Goal: Find specific fact: Find specific fact

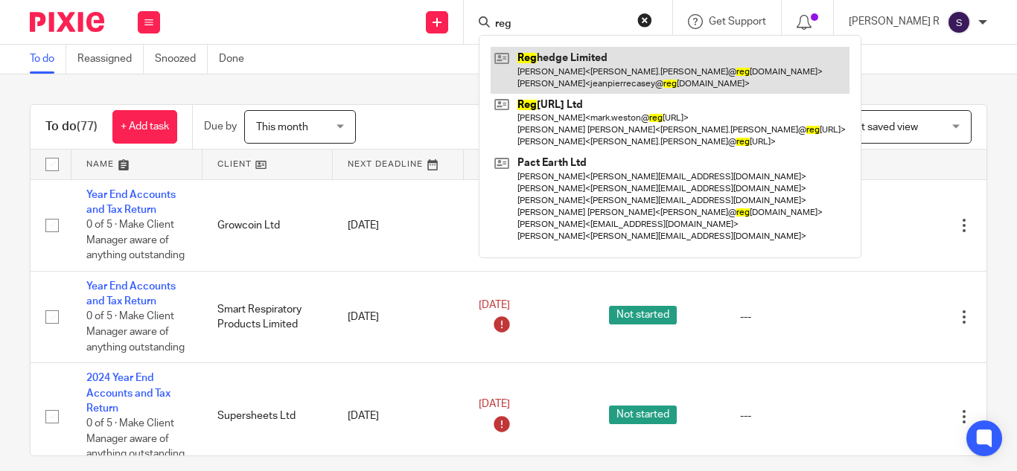
type input "reg"
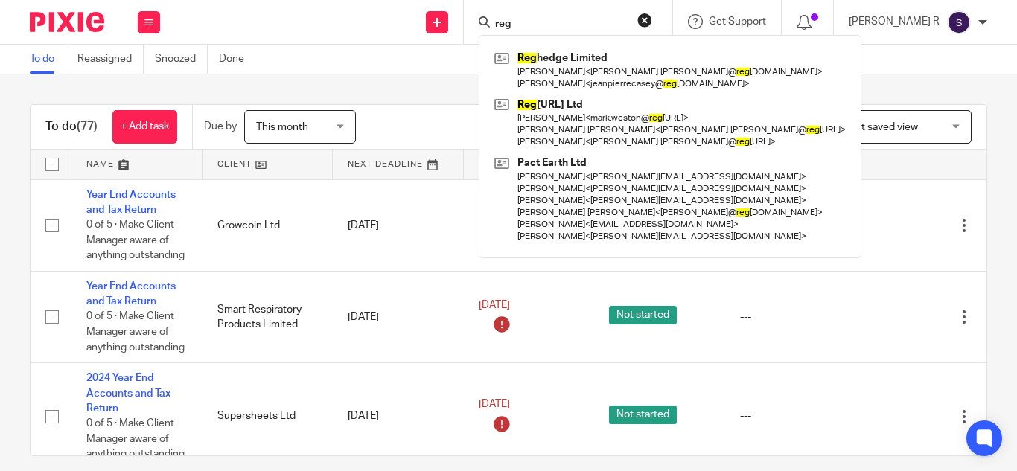
drag, startPoint x: 457, startPoint y: 103, endPoint x: 475, endPoint y: 96, distance: 19.1
click at [459, 103] on div "To do (77) + Add task Due by This month This month [DATE] [DATE] This week Next…" at bounding box center [508, 272] width 1017 height 397
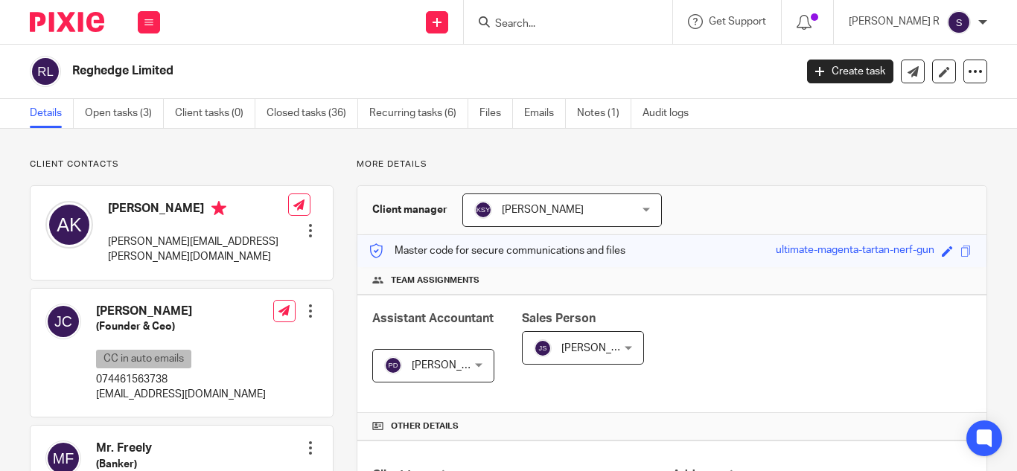
scroll to position [447, 0]
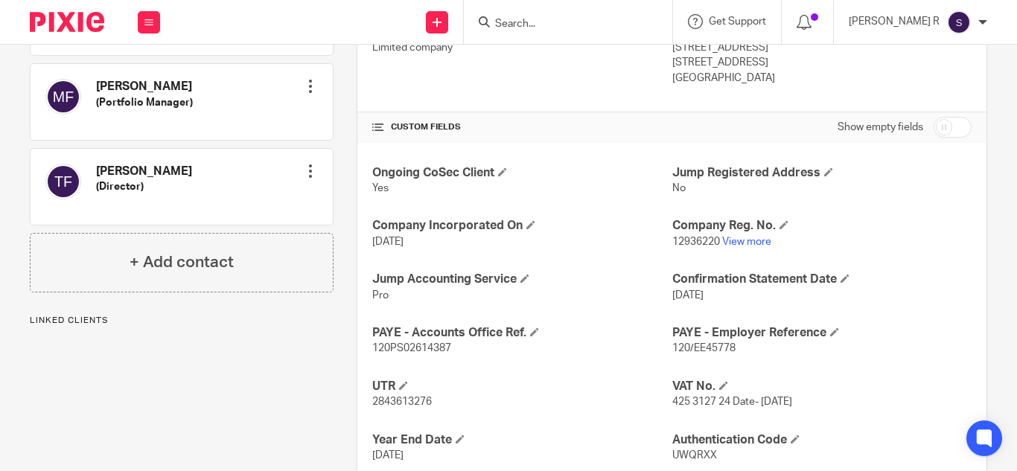
click at [688, 243] on span "12936220" at bounding box center [696, 242] width 48 height 10
copy p "12936220"
click at [603, 309] on div "Ongoing CoSec Client Yes Jump Registered Address No Company Incorporated On [DA…" at bounding box center [671, 368] width 629 height 450
